Goal: Task Accomplishment & Management: Complete application form

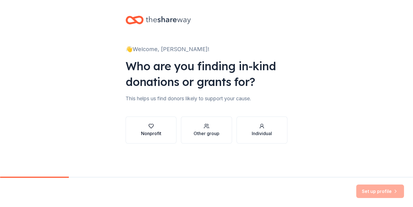
click at [156, 125] on div "button" at bounding box center [151, 126] width 20 height 6
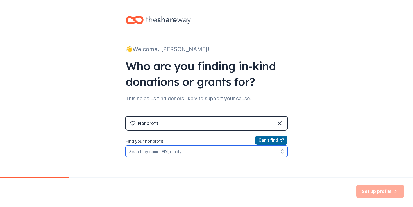
click at [192, 149] on input "Find your nonprofit" at bounding box center [207, 151] width 162 height 11
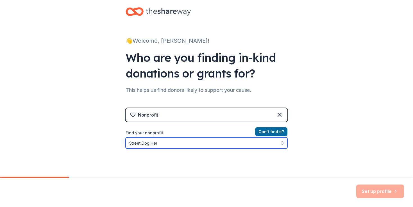
type input "Street Dog Hero"
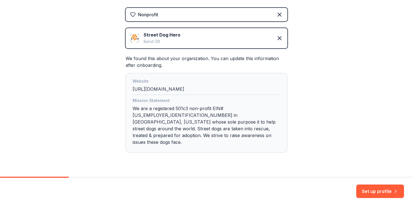
scroll to position [109, 0]
click at [222, 117] on div "Mission Statement We are a registered 501c3 non-profit EIN#82-0916174 in Bend, …" at bounding box center [207, 122] width 148 height 51
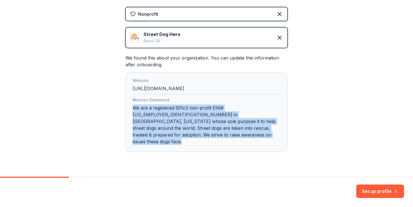
click at [222, 117] on div "Mission Statement We are a registered 501c3 non-profit EIN#82-0916174 in Bend, …" at bounding box center [207, 122] width 148 height 51
click at [223, 112] on div "Mission Statement We are a registered 501c3 non-profit EIN#82-0916174 in Bend, …" at bounding box center [207, 122] width 148 height 51
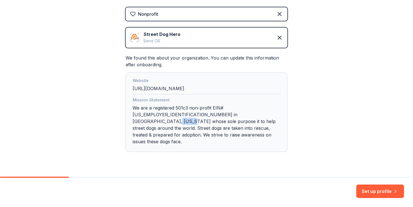
click at [223, 112] on div "Mission Statement We are a registered 501c3 non-profit EIN#82-0916174 in Bend, …" at bounding box center [207, 122] width 148 height 51
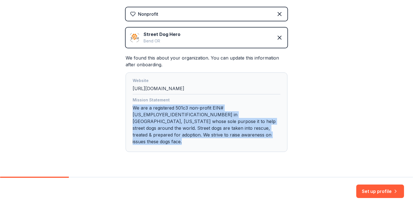
click at [223, 112] on div "Mission Statement We are a registered 501c3 non-profit EIN#82-0916174 in Bend, …" at bounding box center [207, 122] width 148 height 51
click at [368, 186] on button "Set up profile" at bounding box center [380, 191] width 48 height 13
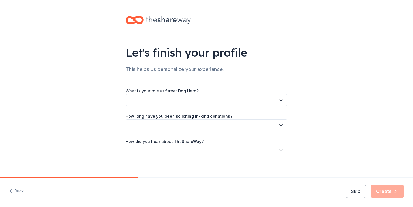
click at [233, 108] on div "What is your role at Street Dog Hero? How long have you been soliciting in-kind…" at bounding box center [207, 121] width 162 height 69
click at [224, 97] on button "button" at bounding box center [207, 100] width 162 height 12
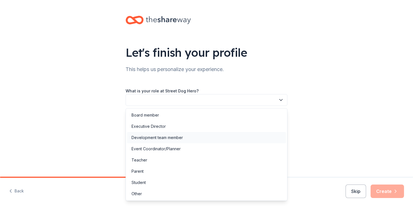
click at [210, 137] on div "Development team member" at bounding box center [206, 137] width 159 height 11
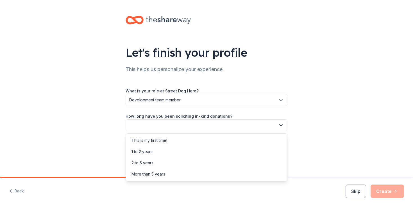
click at [185, 121] on button "button" at bounding box center [207, 125] width 162 height 12
click at [178, 148] on div "1 to 2 years" at bounding box center [206, 151] width 159 height 11
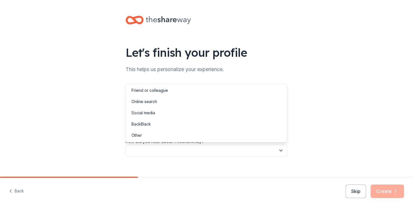
click at [186, 150] on button "button" at bounding box center [207, 151] width 162 height 12
click at [180, 102] on div "Online search" at bounding box center [206, 101] width 159 height 11
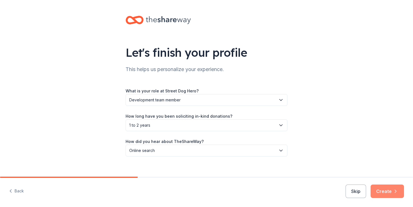
click at [394, 195] on button "Create" at bounding box center [387, 191] width 33 height 13
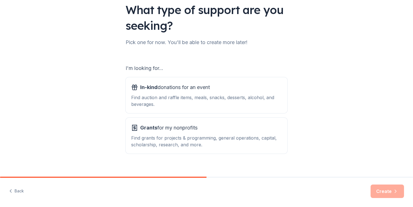
scroll to position [50, 0]
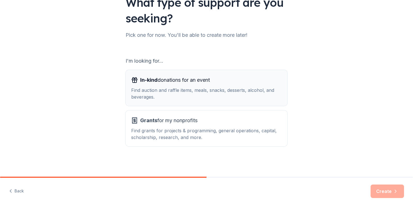
click at [200, 80] on span "In-kind donations for an event" at bounding box center [175, 80] width 70 height 9
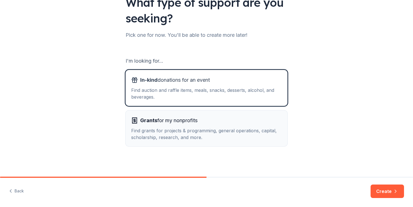
click at [196, 121] on span "Grants for my nonprofits" at bounding box center [168, 120] width 57 height 9
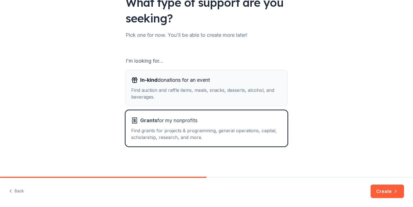
click at [196, 92] on div "Find auction and raffle items, meals, snacks, desserts, alcohol, and beverages." at bounding box center [206, 93] width 151 height 13
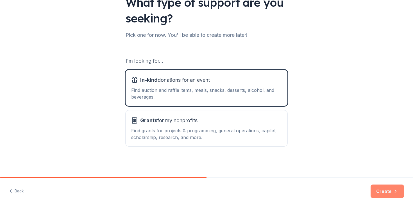
click at [384, 188] on button "Create" at bounding box center [387, 191] width 33 height 13
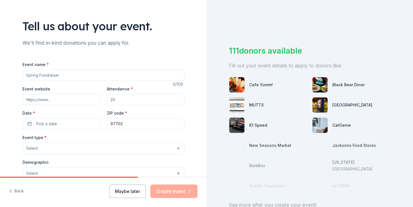
scroll to position [26, 0]
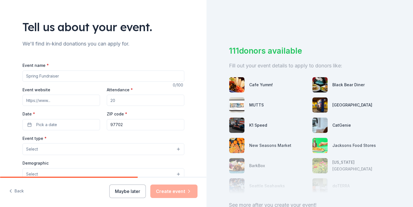
click at [105, 73] on input "Event name *" at bounding box center [103, 76] width 162 height 11
type input "Heroes On The Run"
click at [56, 102] on input "Event website" at bounding box center [61, 100] width 78 height 11
paste input "https://runsignup.com/Race/OR/Bend/HeroesOnTheRun25"
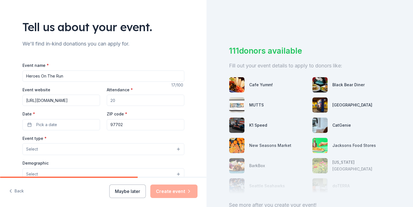
scroll to position [0, 38]
type input "https://runsignup.com/Race/OR/Bend/HeroesOnTheRun25"
click at [160, 98] on input "Attendance *" at bounding box center [146, 100] width 78 height 11
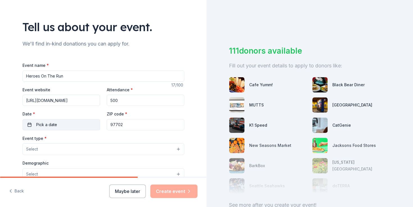
type input "500"
click at [38, 120] on button "Pick a date" at bounding box center [61, 124] width 78 height 11
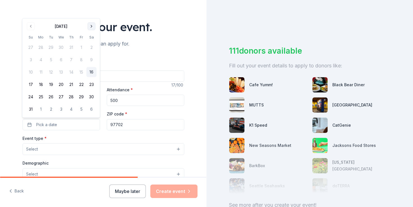
click at [91, 24] on button "Go to next month" at bounding box center [92, 26] width 8 height 8
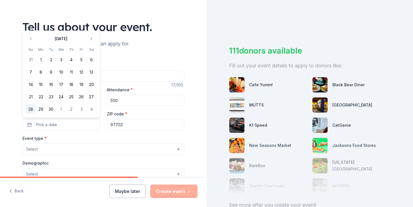
click at [33, 107] on button "28" at bounding box center [31, 109] width 10 height 10
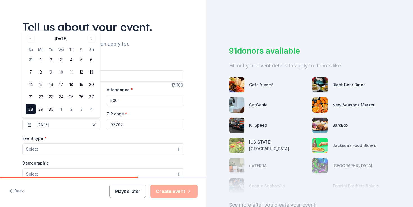
click at [101, 148] on button "Select" at bounding box center [103, 149] width 162 height 12
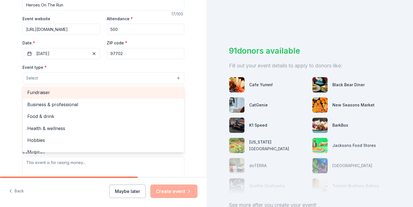
click at [46, 93] on span "Fundraiser" at bounding box center [103, 92] width 152 height 7
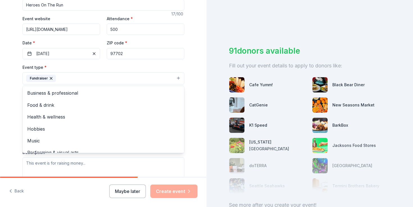
click at [4, 108] on div "Tell us about your event. We'll find in-kind donations you can apply for. Event…" at bounding box center [103, 90] width 207 height 375
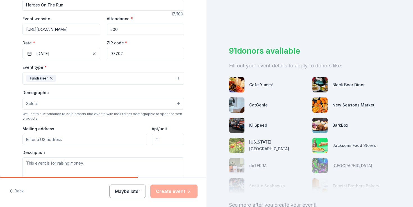
click at [60, 105] on button "Select" at bounding box center [103, 104] width 162 height 12
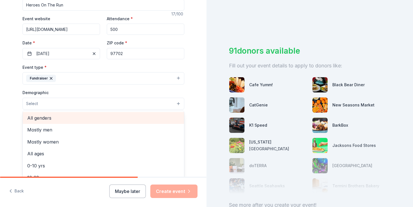
click at [60, 120] on span "All genders" at bounding box center [103, 117] width 152 height 7
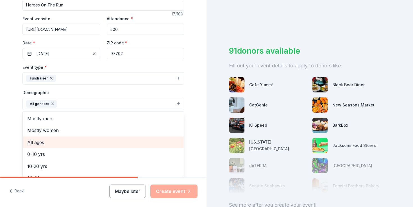
click at [44, 144] on span "All ages" at bounding box center [103, 142] width 152 height 7
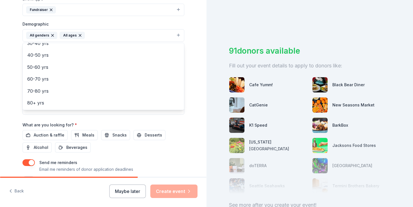
scroll to position [167, 0]
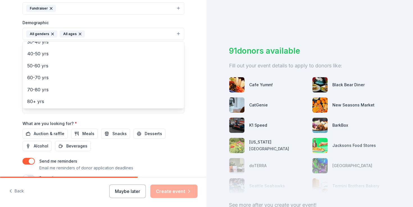
click at [10, 85] on div "Tell us about your event. We'll find in-kind donations you can apply for. Event…" at bounding box center [103, 20] width 207 height 375
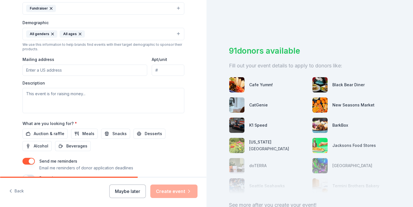
click at [48, 71] on input "Mailing address" at bounding box center [84, 70] width 125 height 11
type input "910 SE Wilson"
type input "Suite A-1"
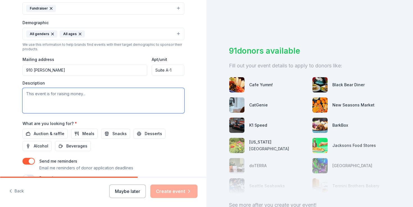
click at [59, 106] on textarea at bounding box center [103, 100] width 162 height 25
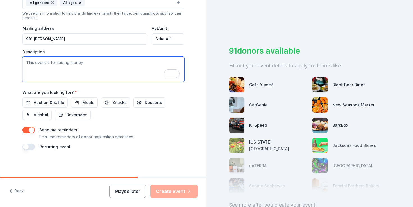
scroll to position [198, 0]
click at [59, 103] on span "Auction & raffle" at bounding box center [49, 102] width 31 height 7
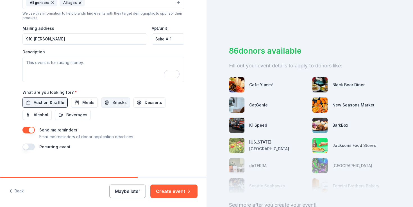
click at [115, 103] on span "Snacks" at bounding box center [119, 102] width 14 height 7
click at [43, 115] on span "Alcohol" at bounding box center [41, 115] width 15 height 7
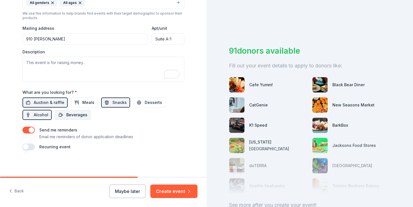
click at [78, 114] on span "Beverages" at bounding box center [76, 115] width 21 height 7
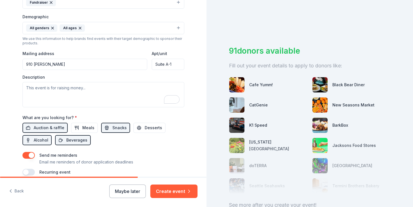
scroll to position [0, 0]
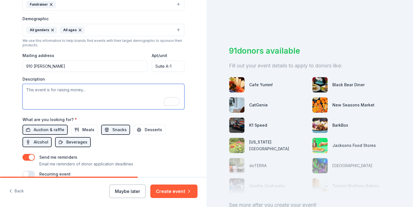
click at [74, 95] on textarea "To enrich screen reader interactions, please activate Accessibility in Grammarl…" at bounding box center [103, 96] width 162 height 25
paste textarea "Street Dog Hero’s biggest event of the year — a dog-friendly 5K, 10K, and Kids …"
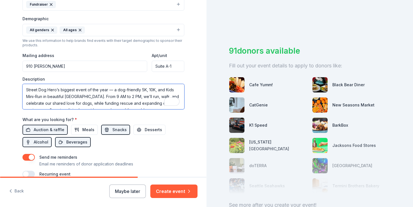
click at [24, 90] on textarea "Street Dog Hero’s biggest event of the year — a dog-friendly 5K, 10K, and Kids …" at bounding box center [103, 96] width 162 height 25
click at [60, 97] on textarea "Heroes On The Run is Street Dog Hero’s biggest event of the year — a dog-friend…" at bounding box center [103, 96] width 162 height 25
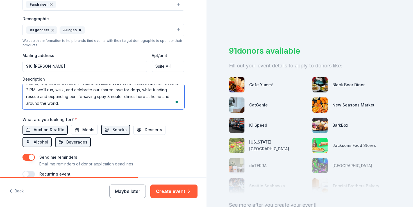
type textarea "Heroes On The Run is Street Dog Hero’s biggest event of the year — a dog-friend…"
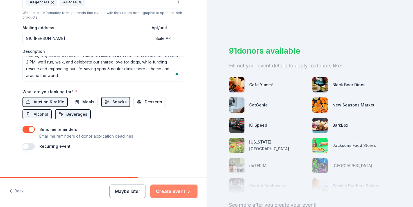
click at [171, 185] on button "Create event" at bounding box center [173, 191] width 47 height 13
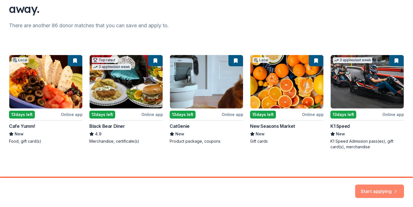
click at [362, 190] on button "Start applying" at bounding box center [379, 189] width 49 height 13
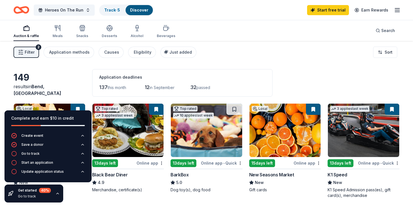
click at [73, 75] on div "149 results in Bend, OR Application deadlines 137 this month 12 in September 32…" at bounding box center [206, 83] width 386 height 28
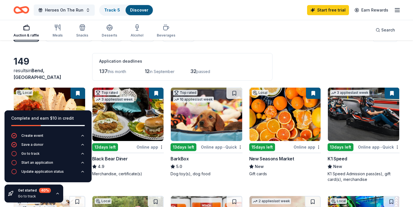
click at [56, 194] on icon "button" at bounding box center [57, 193] width 4 height 4
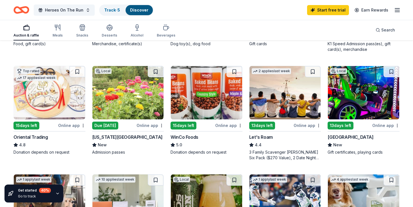
scroll to position [365, 0]
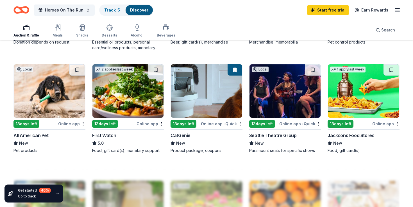
click at [70, 122] on div "Online app" at bounding box center [71, 123] width 27 height 7
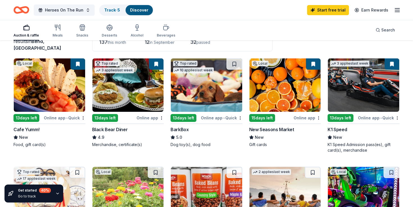
scroll to position [0, 0]
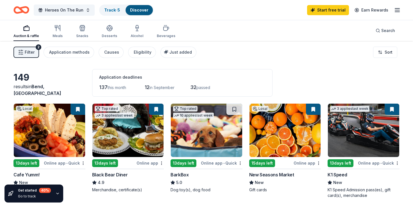
click at [33, 53] on span "Filter" at bounding box center [30, 52] width 10 height 7
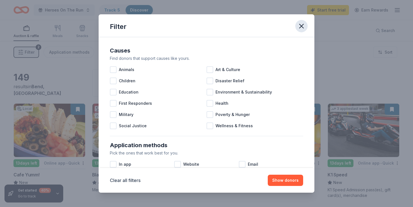
click at [303, 24] on icon "button" at bounding box center [302, 26] width 4 height 4
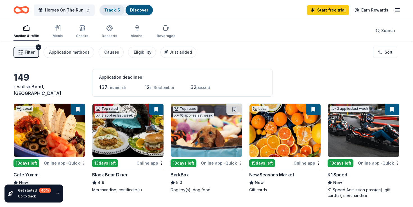
click at [115, 13] on div "Track · 5" at bounding box center [112, 10] width 25 height 10
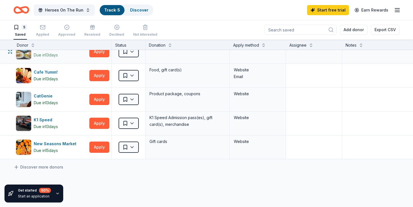
scroll to position [12, 0]
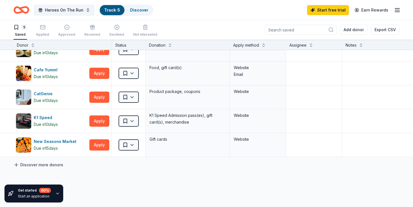
click at [47, 164] on link "Discover more donors" at bounding box center [38, 165] width 50 height 7
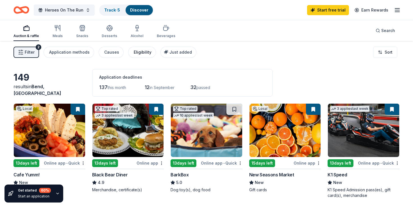
click at [137, 52] on div "Eligibility" at bounding box center [143, 52] width 18 height 7
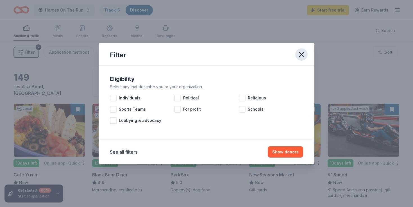
click at [302, 50] on button "button" at bounding box center [301, 54] width 12 height 12
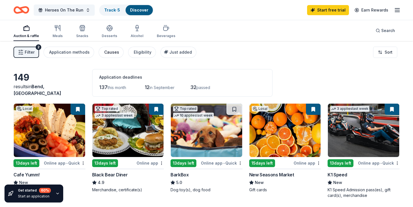
click at [114, 54] on div "Causes" at bounding box center [111, 52] width 15 height 7
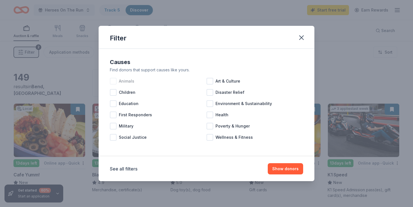
click at [117, 81] on div "Animals" at bounding box center [158, 81] width 97 height 11
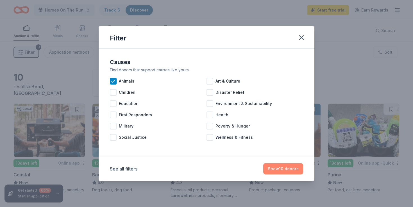
click at [279, 167] on button "Show 10 donors" at bounding box center [283, 168] width 40 height 11
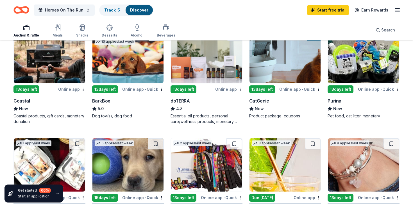
scroll to position [83, 0]
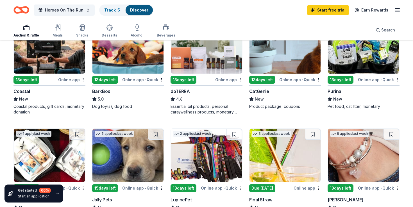
click at [367, 78] on div "Online app • Quick" at bounding box center [379, 79] width 42 height 7
click at [51, 12] on span "Heroes On The Run" at bounding box center [64, 10] width 38 height 7
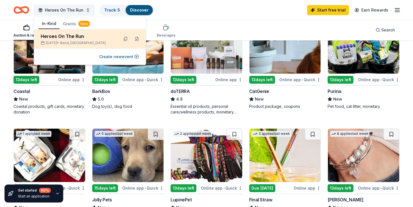
click at [83, 35] on div "Heroes On The Run" at bounding box center [78, 36] width 74 height 7
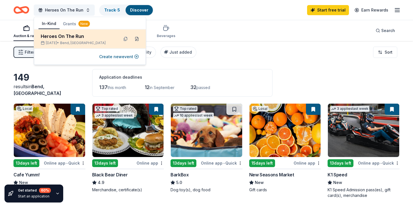
click at [137, 40] on button at bounding box center [136, 39] width 9 height 9
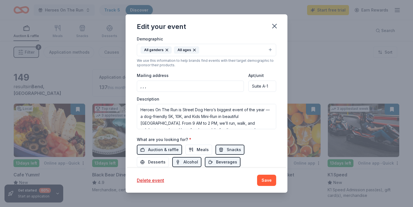
scroll to position [140, 0]
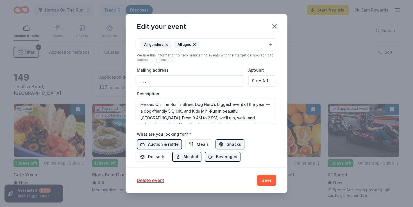
click at [177, 80] on input ", , ," at bounding box center [190, 80] width 107 height 11
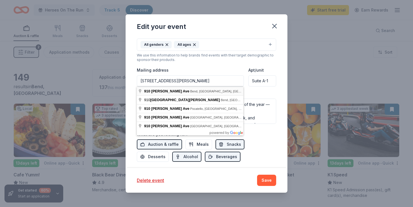
type input "910 Southeast Wilson Avenue, Bend, OR, 97702"
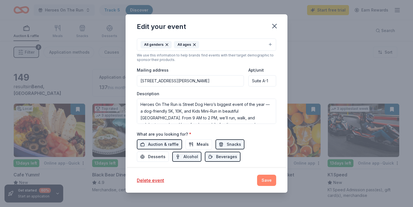
click at [270, 181] on button "Save" at bounding box center [266, 180] width 19 height 11
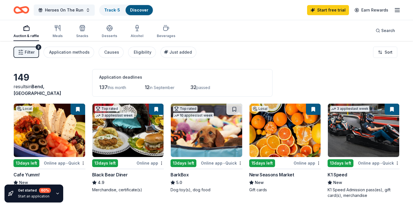
click at [401, 10] on div "Heroes On The Run Track · 5 Discover Start free trial Earn Rewards" at bounding box center [206, 10] width 413 height 20
click at [398, 10] on icon "button" at bounding box center [397, 10] width 7 height 7
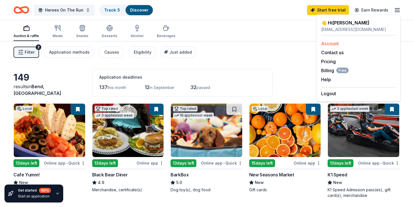
click at [332, 42] on link "Account" at bounding box center [330, 44] width 18 height 6
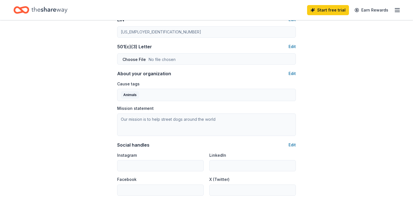
scroll to position [286, 0]
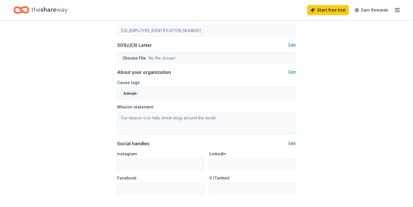
click at [292, 143] on button "Edit" at bounding box center [292, 143] width 7 height 7
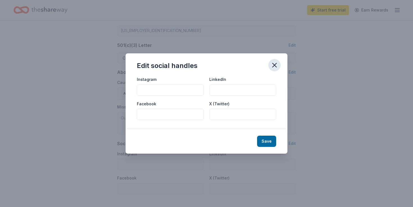
click at [274, 65] on icon "button" at bounding box center [275, 65] width 4 height 4
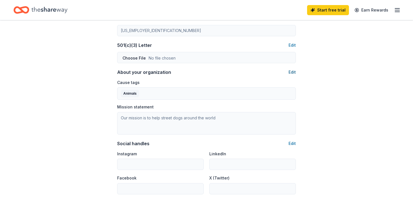
click at [294, 73] on button "Edit" at bounding box center [292, 72] width 7 height 7
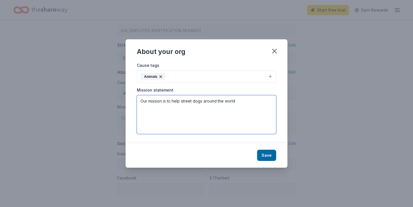
click at [216, 102] on textarea "Our mission is to help street dogs around the world" at bounding box center [206, 114] width 139 height 39
paste textarea "Street Dog Hero’s biggest event of the year — a dog-friendly 5K, 10K, and Kids …"
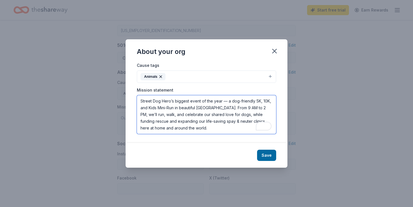
scroll to position [4, 0]
paste textarea "erving dogs in need around the world and their communities through rescue, adop…"
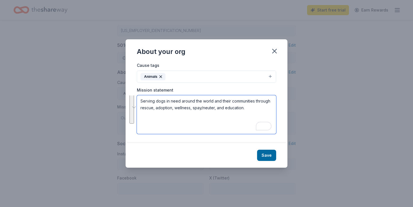
scroll to position [0, 0]
type textarea "Serving dogs in need around the world and their communities through rescue, ado…"
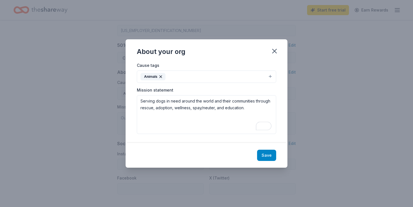
click at [267, 155] on button "Save" at bounding box center [266, 155] width 19 height 11
type textarea "Serving dogs in need around the world and their communities through rescue, ado…"
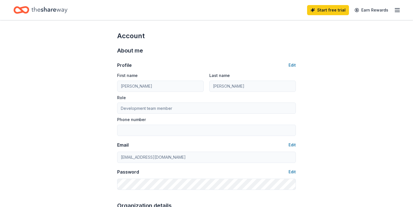
scroll to position [356, 0]
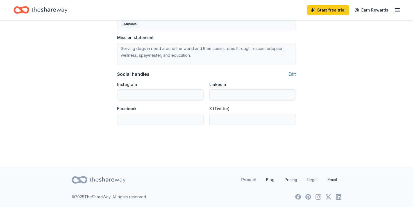
click at [293, 74] on button "Edit" at bounding box center [292, 74] width 7 height 7
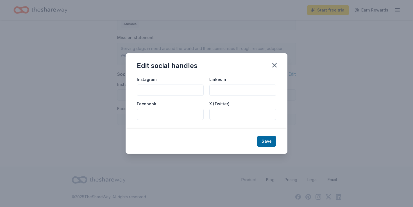
click at [169, 91] on input "Instagram" at bounding box center [170, 90] width 67 height 11
type input "streetdoghero"
click at [264, 144] on button "Save" at bounding box center [266, 141] width 19 height 11
type input "streetdoghero"
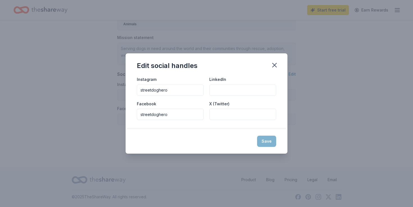
type input "streetdoghero"
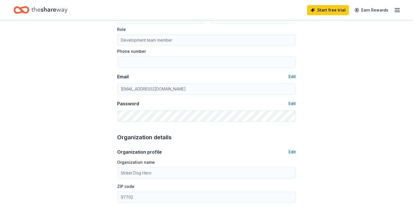
scroll to position [0, 0]
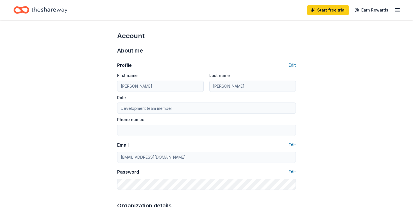
click at [401, 10] on div "Start free trial Earn Rewards" at bounding box center [206, 10] width 413 height 20
click at [395, 10] on icon "button" at bounding box center [397, 10] width 7 height 7
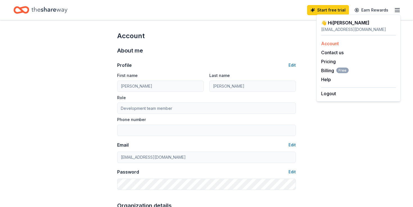
click at [344, 41] on div "Account" at bounding box center [358, 43] width 75 height 7
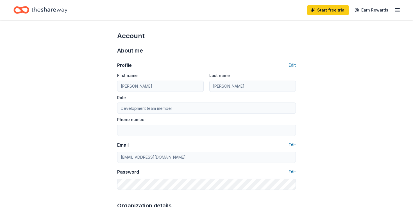
click at [46, 12] on icon "Home" at bounding box center [49, 10] width 36 height 12
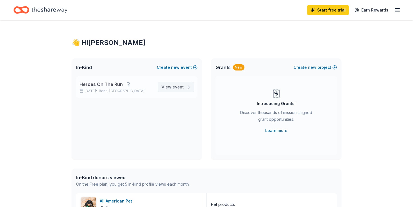
click at [181, 85] on span "event" at bounding box center [178, 87] width 11 height 5
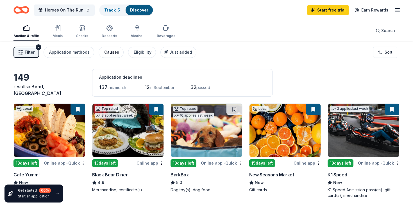
click at [109, 51] on div "Causes" at bounding box center [111, 52] width 15 height 7
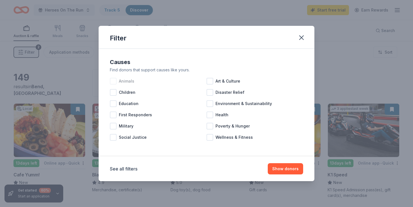
click at [114, 79] on div at bounding box center [113, 81] width 7 height 7
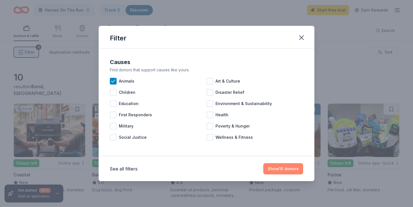
click at [279, 168] on button "Show 10 donors" at bounding box center [283, 168] width 40 height 11
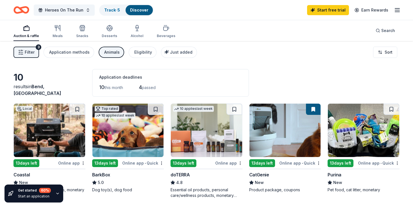
click at [356, 141] on img at bounding box center [363, 130] width 71 height 53
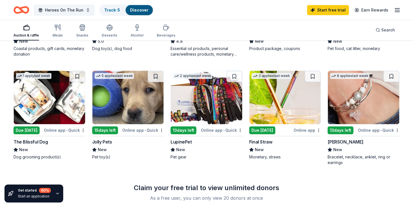
scroll to position [141, 0]
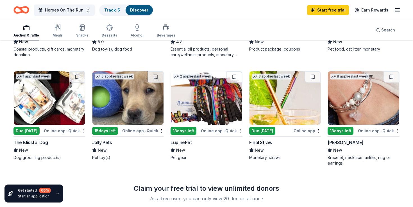
click at [151, 131] on div "Online app • Quick" at bounding box center [143, 130] width 42 height 7
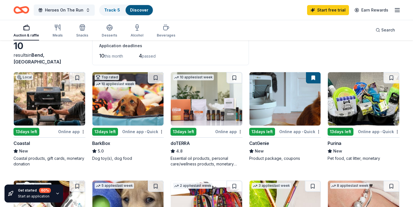
scroll to position [0, 0]
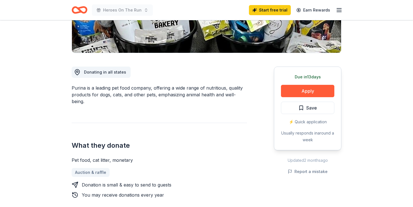
scroll to position [125, 0]
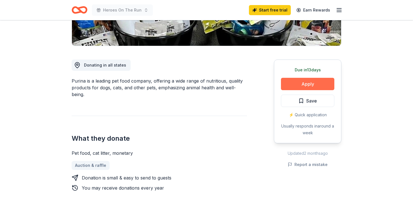
click at [300, 81] on button "Apply" at bounding box center [307, 84] width 53 height 12
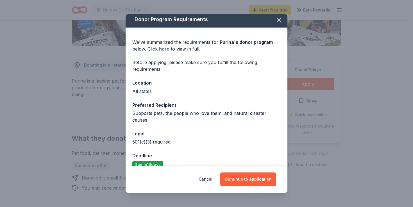
scroll to position [0, 0]
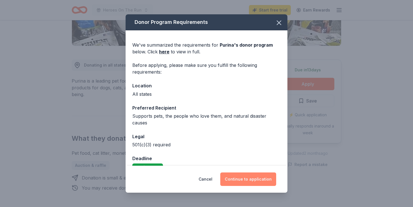
click at [244, 180] on button "Continue to application" at bounding box center [248, 179] width 56 height 13
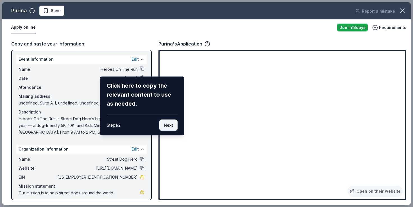
click at [172, 128] on button "Next" at bounding box center [168, 125] width 18 height 11
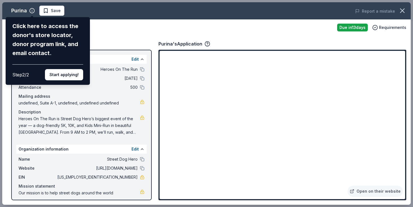
click at [108, 35] on div "Purina Click here to access the donor's store locator, donor program link, and …" at bounding box center [206, 103] width 409 height 203
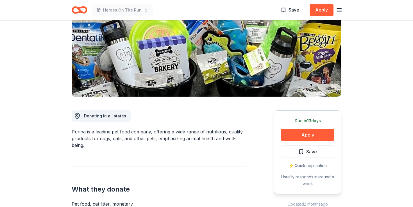
scroll to position [85, 0]
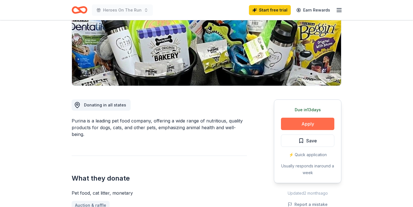
click at [292, 125] on button "Apply" at bounding box center [307, 124] width 53 height 12
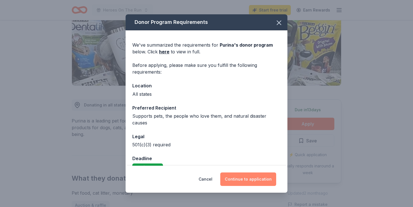
click at [238, 181] on button "Continue to application" at bounding box center [248, 179] width 56 height 13
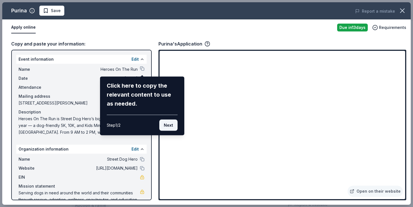
click at [167, 130] on button "Next" at bounding box center [168, 125] width 18 height 11
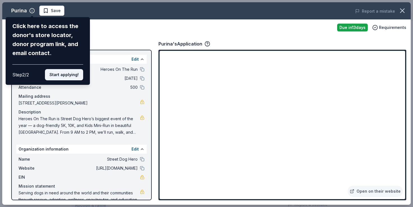
click at [72, 79] on button "Start applying!" at bounding box center [64, 74] width 38 height 11
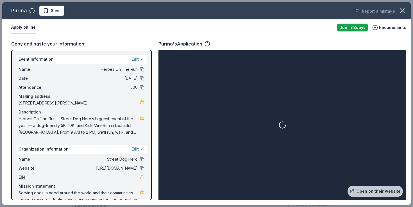
scroll to position [10, 0]
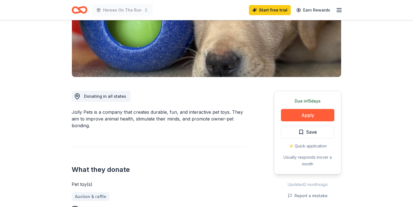
scroll to position [94, 0]
click at [310, 114] on button "Apply" at bounding box center [307, 115] width 53 height 12
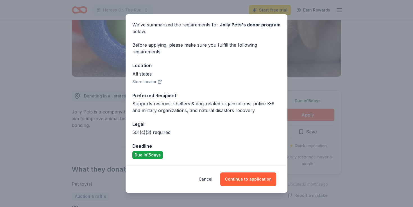
scroll to position [0, 0]
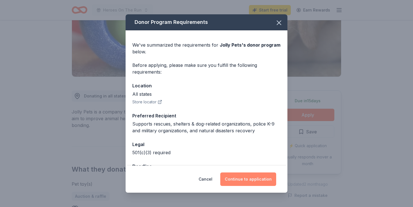
click at [246, 176] on button "Continue to application" at bounding box center [248, 179] width 56 height 13
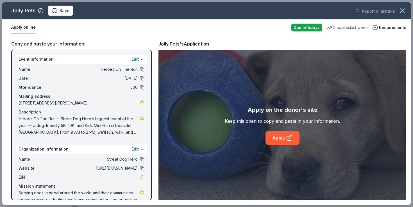
scroll to position [10, 0]
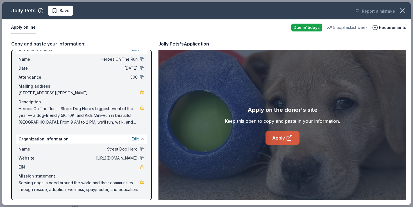
click at [281, 142] on link "Apply" at bounding box center [283, 137] width 34 height 13
